Goal: Find specific page/section: Find specific page/section

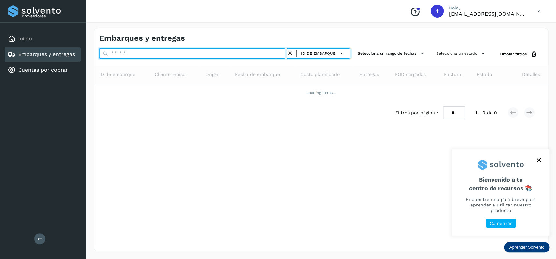
click at [121, 55] on input "text" at bounding box center [193, 53] width 188 height 10
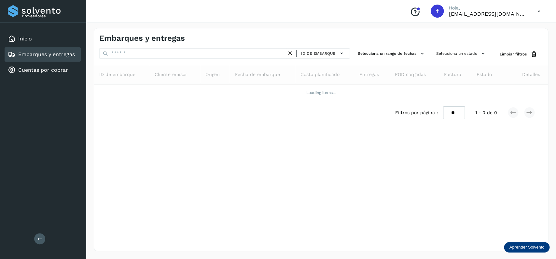
click at [31, 49] on div "Embarques y entregas" at bounding box center [43, 54] width 76 height 14
click at [31, 43] on div "Inicio" at bounding box center [43, 39] width 76 height 14
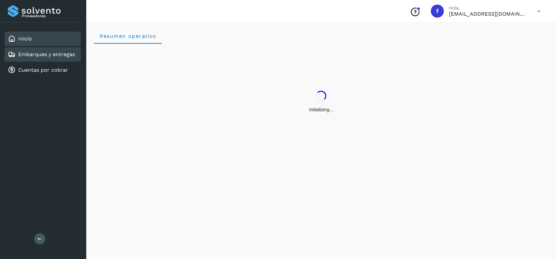
click at [70, 53] on link "Embarques y entregas" at bounding box center [46, 54] width 57 height 6
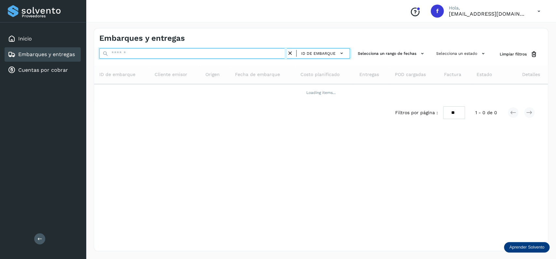
click at [165, 52] on input "text" at bounding box center [193, 53] width 188 height 10
type input "*"
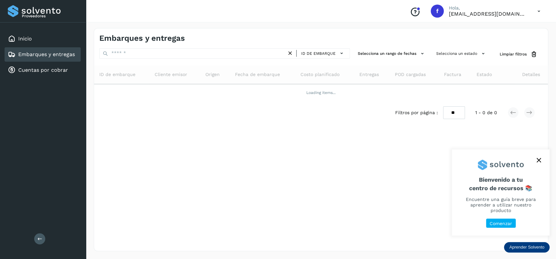
click at [536, 165] on button "close," at bounding box center [539, 160] width 10 height 10
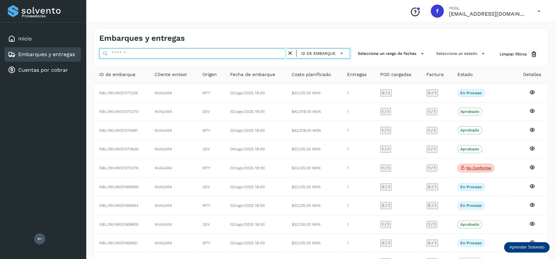
click at [198, 52] on input "text" at bounding box center [193, 53] width 188 height 10
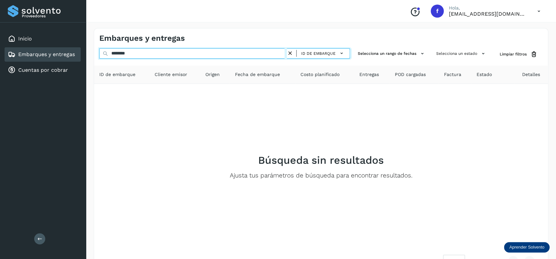
type input "********"
